Goal: Information Seeking & Learning: Learn about a topic

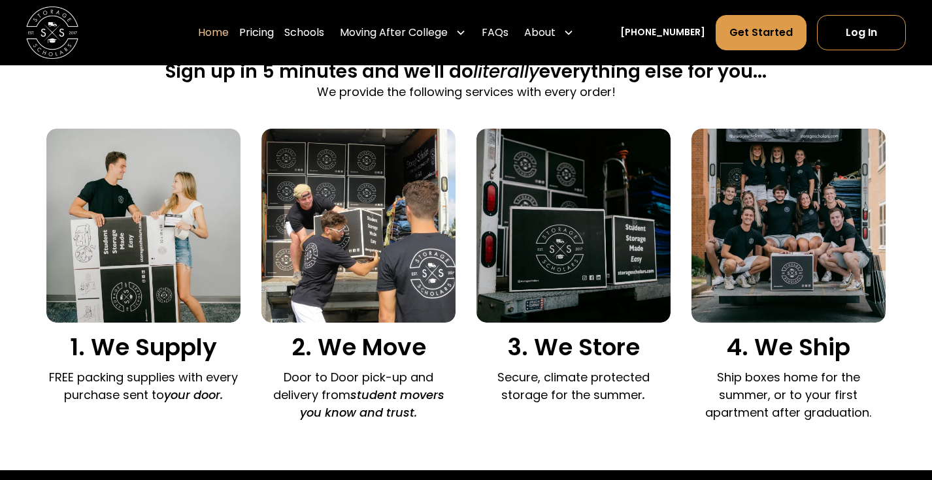
scroll to position [840, 0]
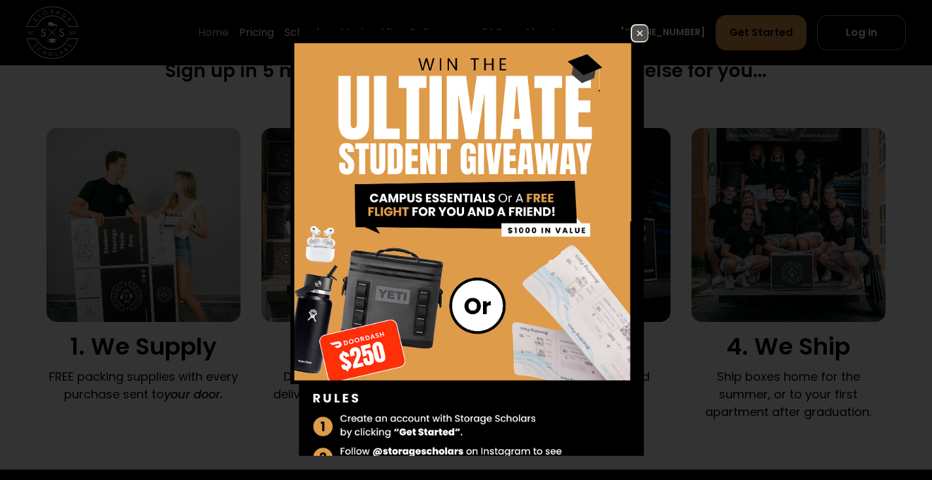
click at [637, 25] on img at bounding box center [640, 33] width 16 height 16
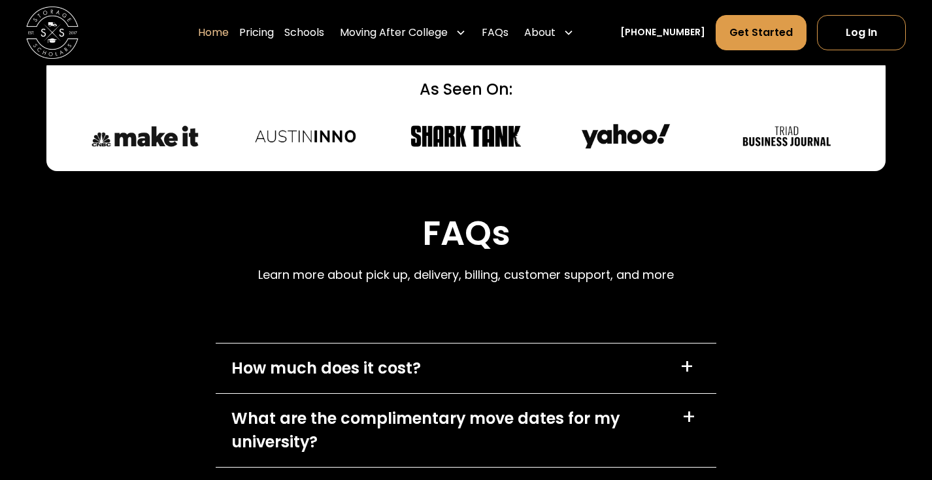
scroll to position [3468, 0]
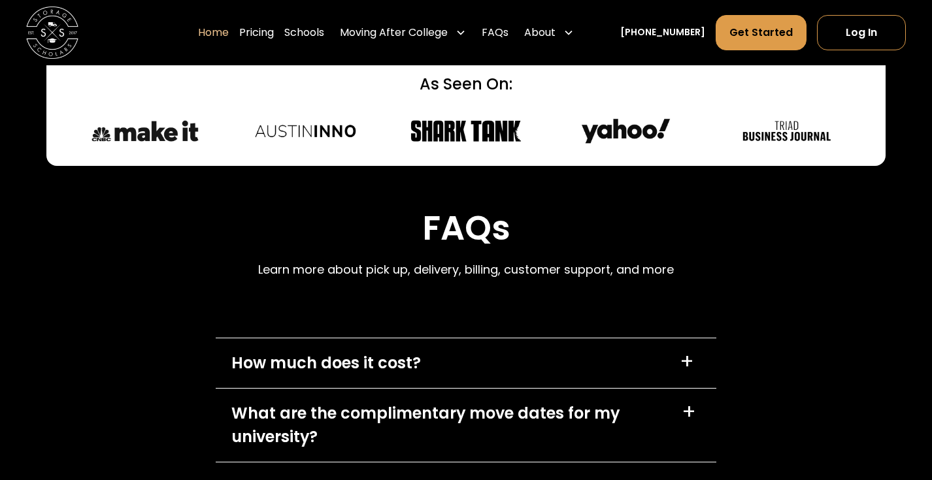
click at [682, 364] on div "+" at bounding box center [687, 362] width 14 height 21
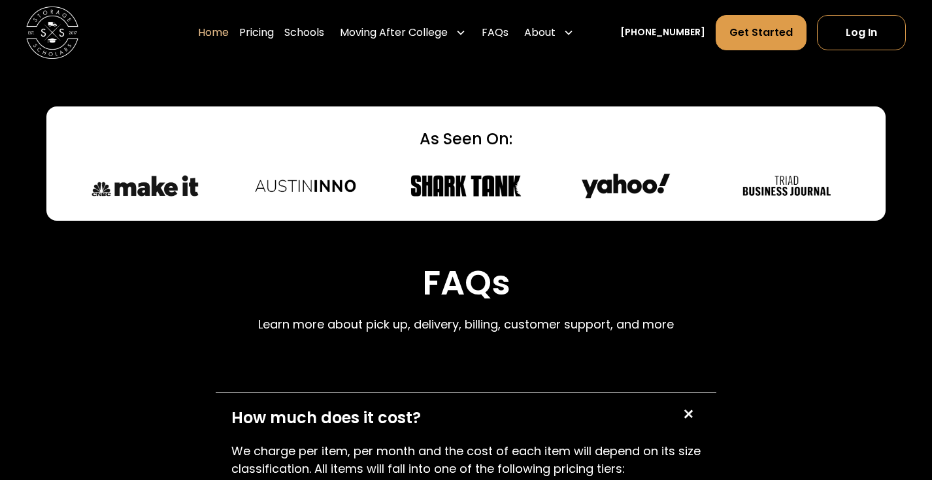
scroll to position [3390, 0]
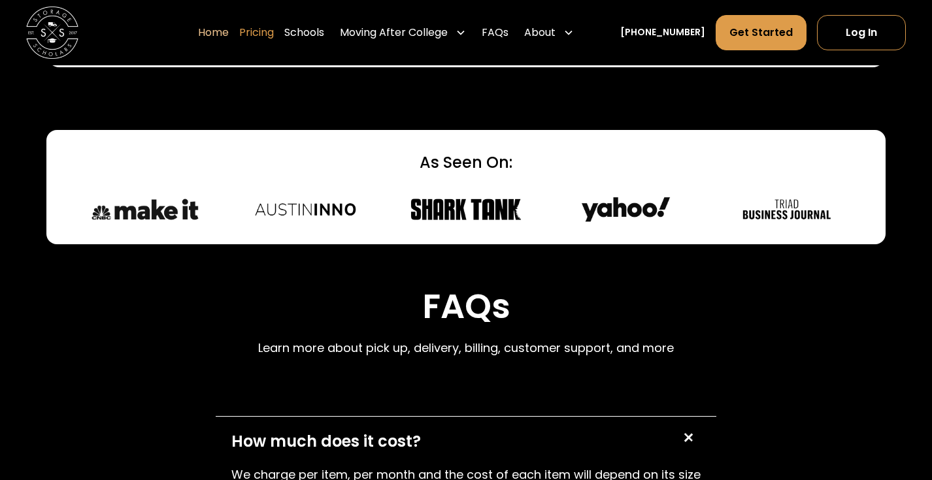
click at [271, 32] on link "Pricing" at bounding box center [256, 32] width 35 height 37
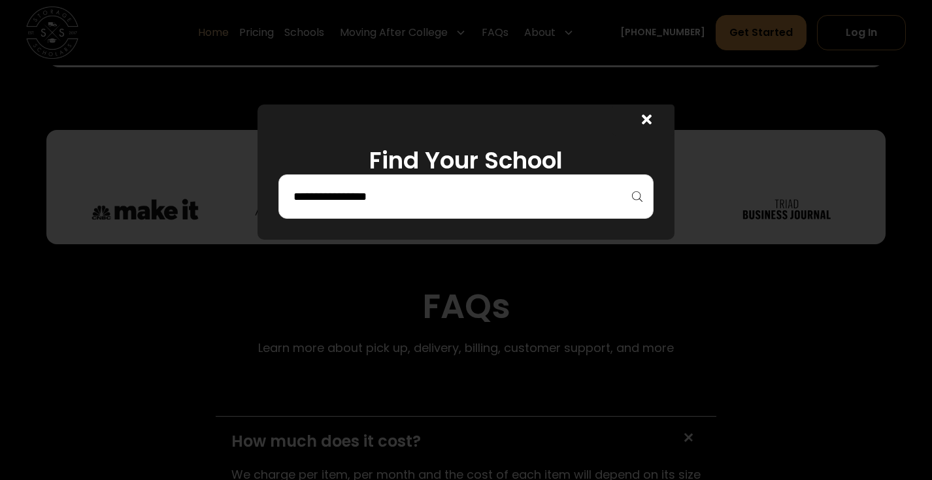
click at [549, 197] on input "search" at bounding box center [466, 197] width 348 height 22
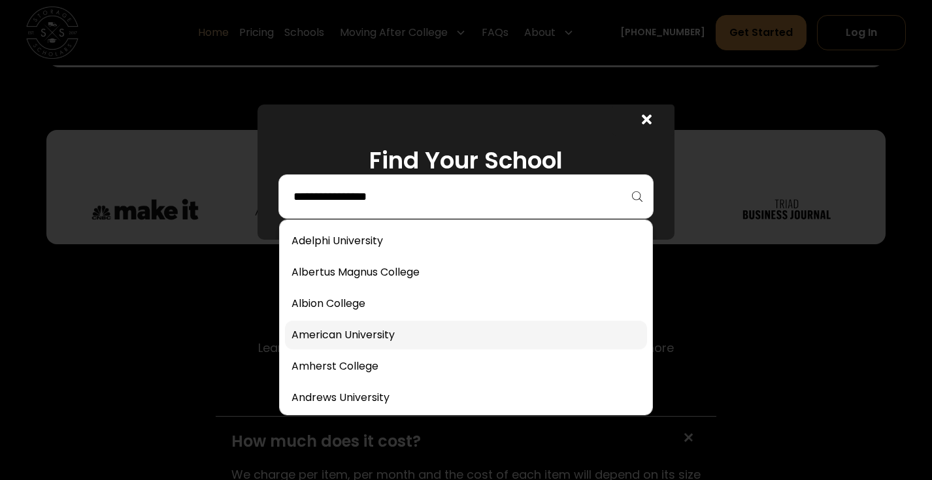
click at [385, 326] on link at bounding box center [466, 335] width 363 height 29
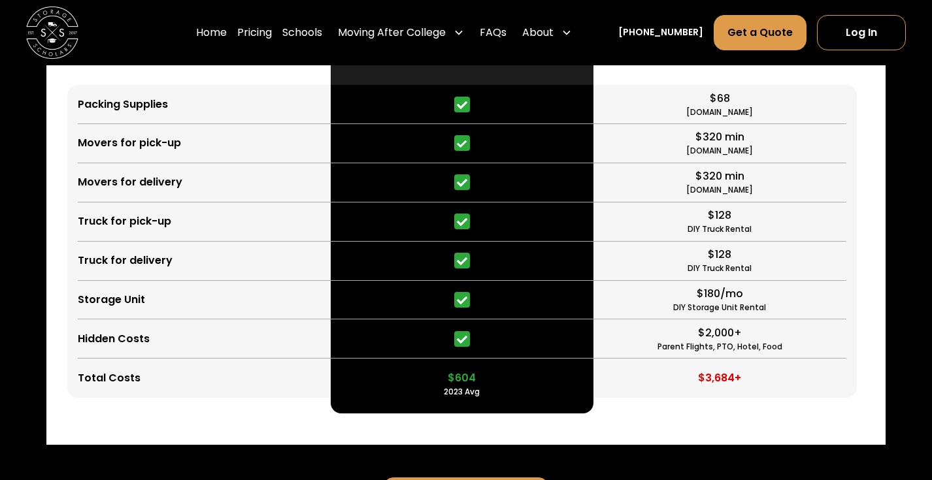
scroll to position [3107, 0]
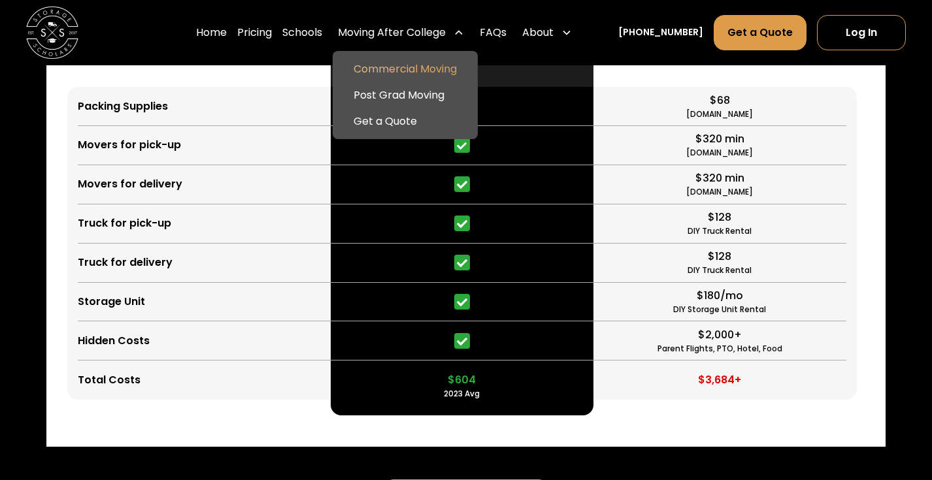
click at [450, 71] on link "Commercial Moving" at bounding box center [405, 69] width 135 height 26
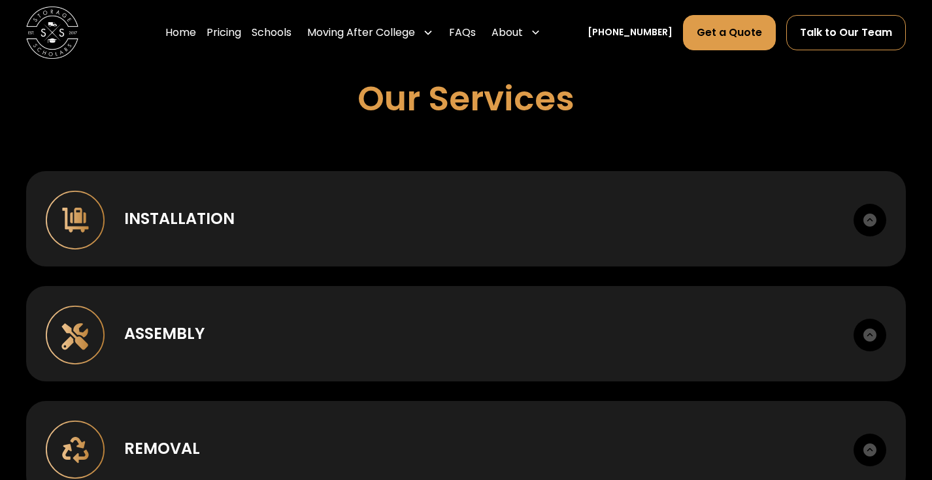
scroll to position [900, 0]
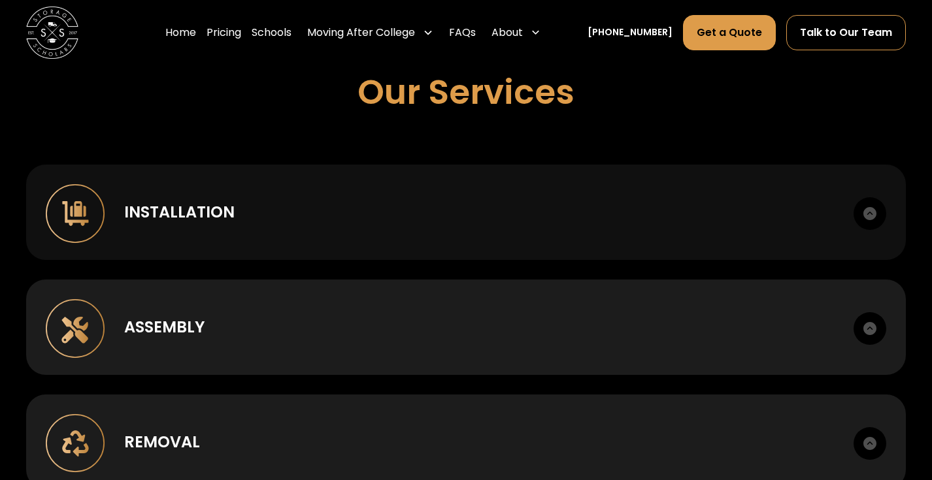
click at [873, 212] on img at bounding box center [870, 213] width 33 height 33
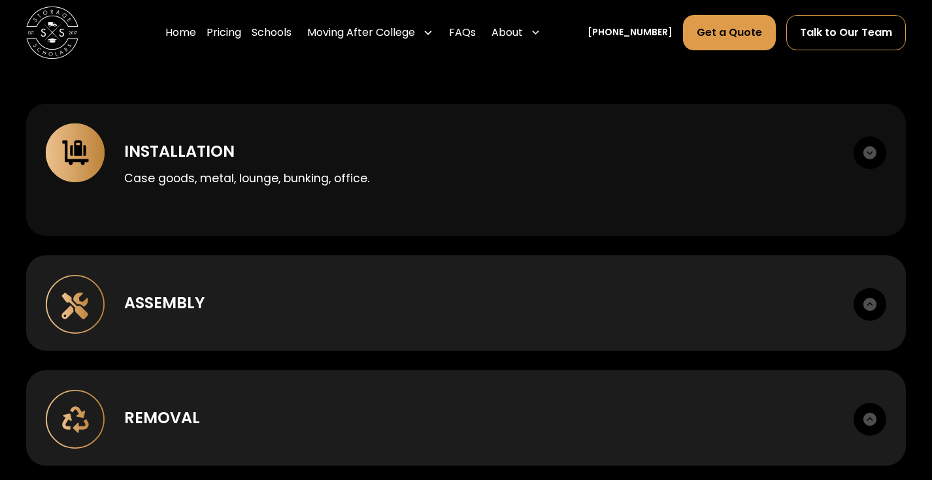
scroll to position [993, 0]
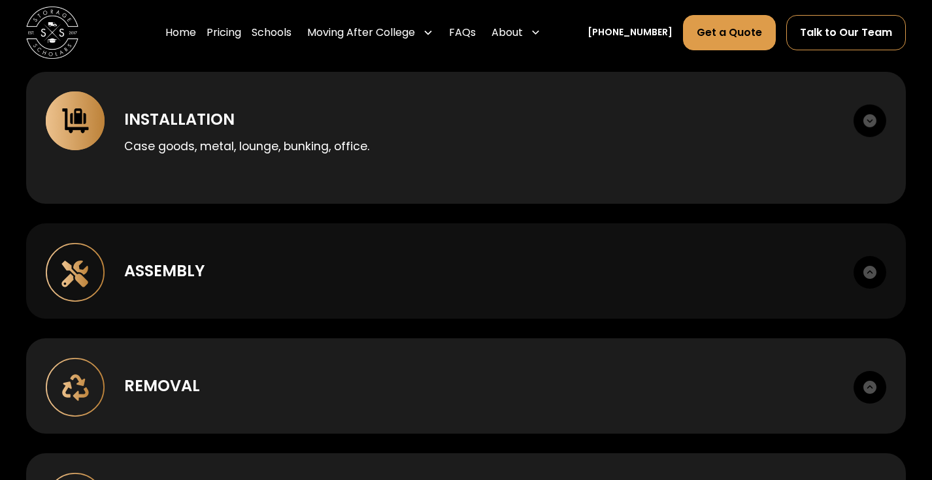
click at [873, 269] on img at bounding box center [870, 272] width 33 height 33
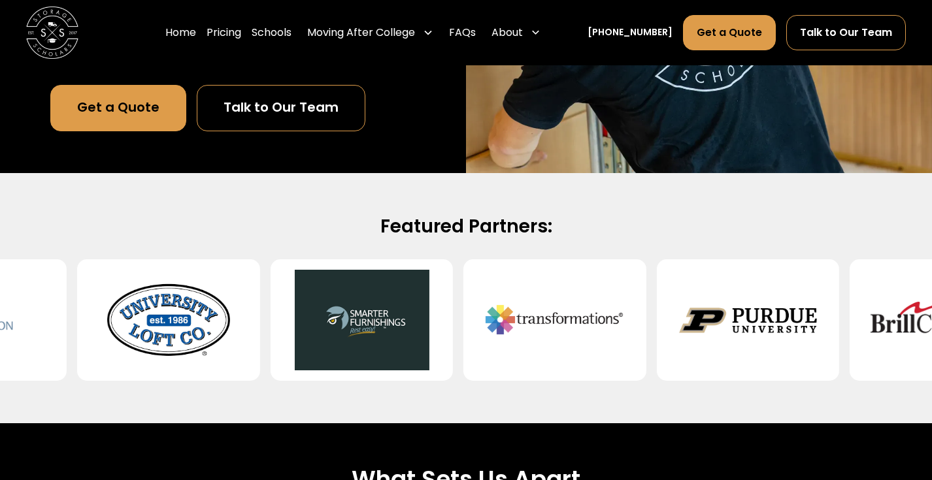
scroll to position [0, 0]
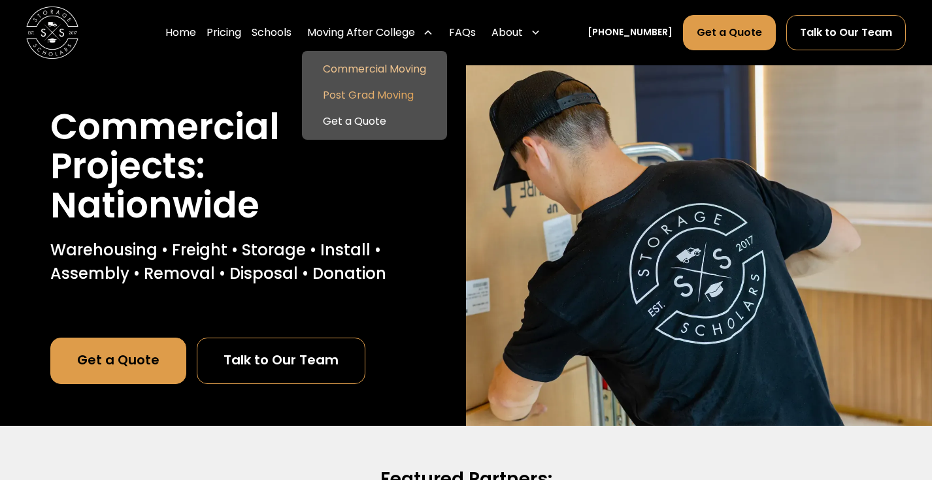
click at [377, 87] on link "Post Grad Moving" at bounding box center [374, 95] width 135 height 26
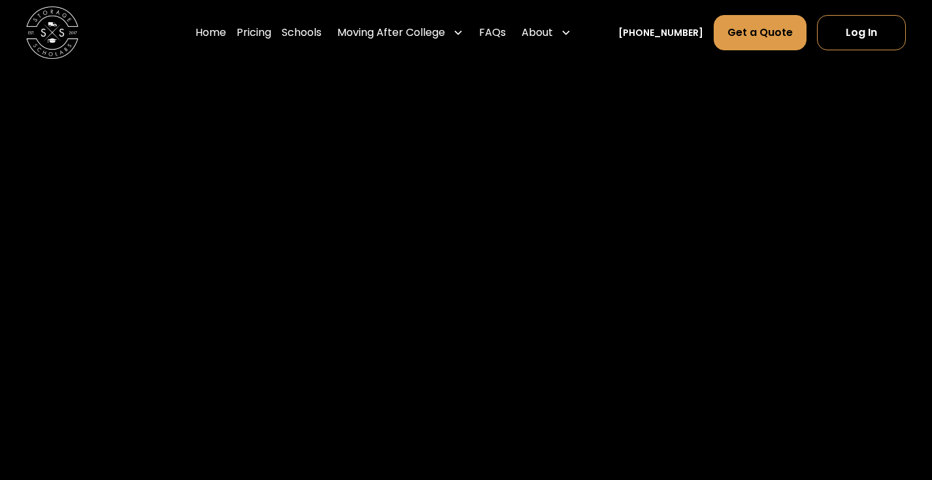
scroll to position [535, 0]
